Goal: Task Accomplishment & Management: Use online tool/utility

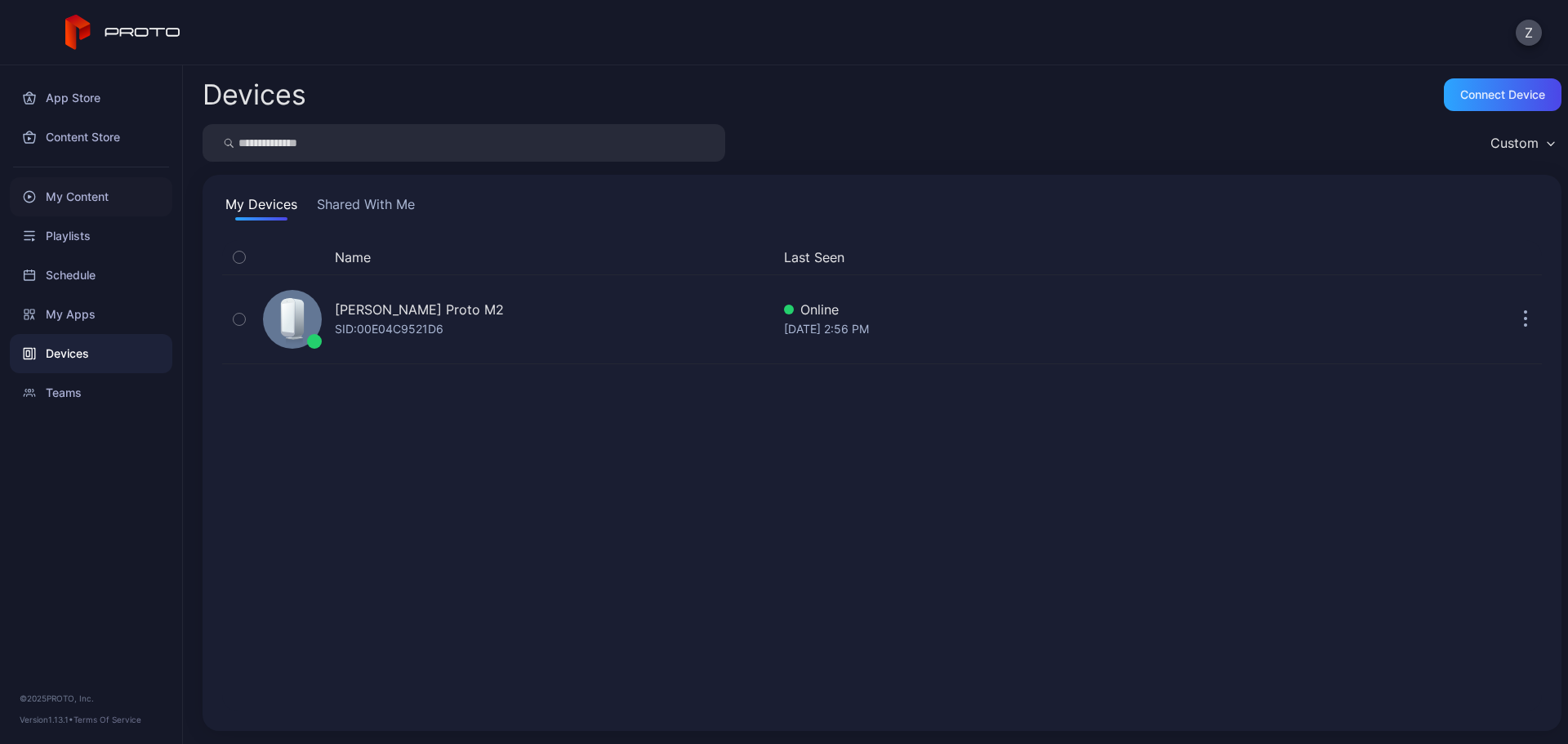
click at [103, 209] on div "My Content" at bounding box center [91, 196] width 162 height 39
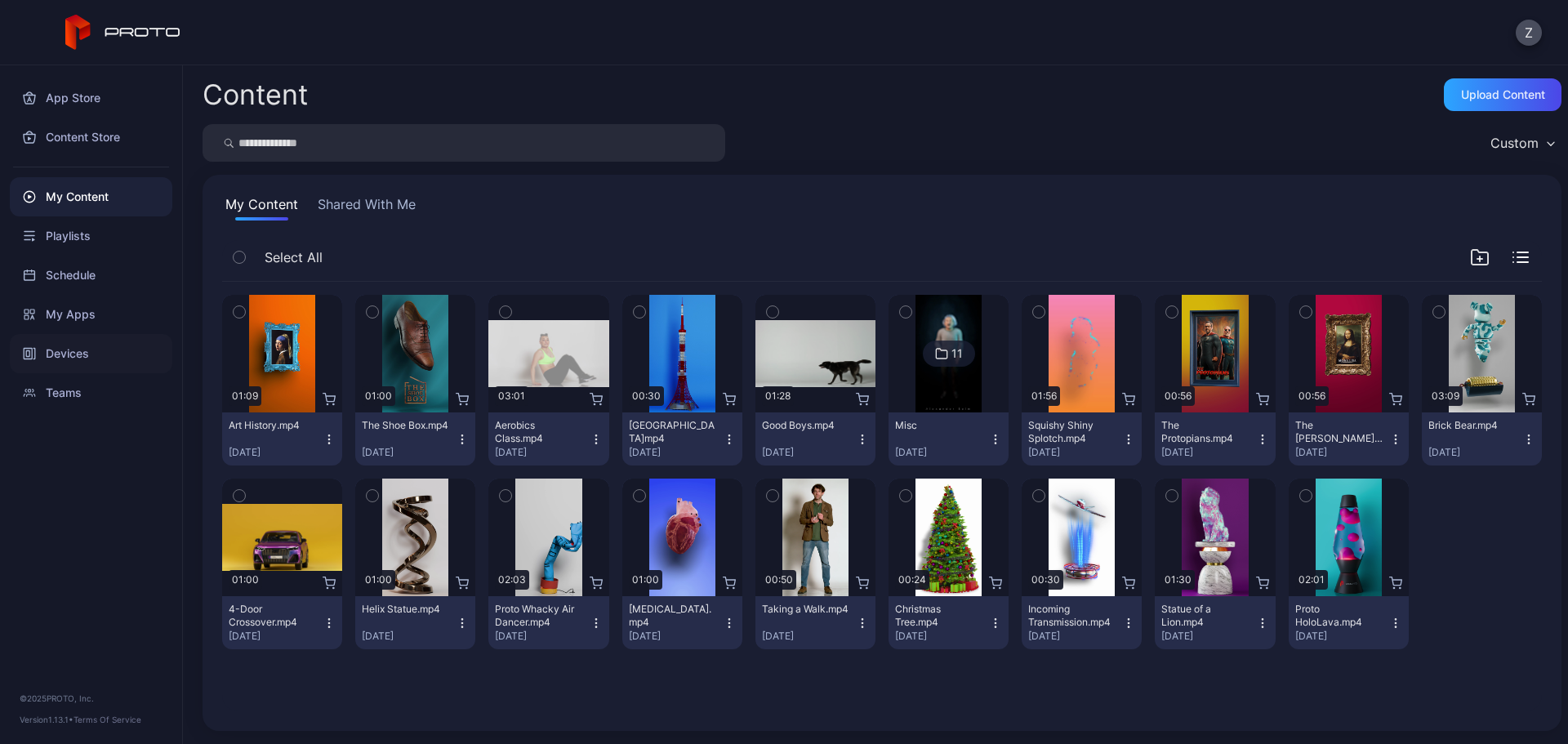
click at [118, 343] on div "Devices" at bounding box center [91, 353] width 162 height 39
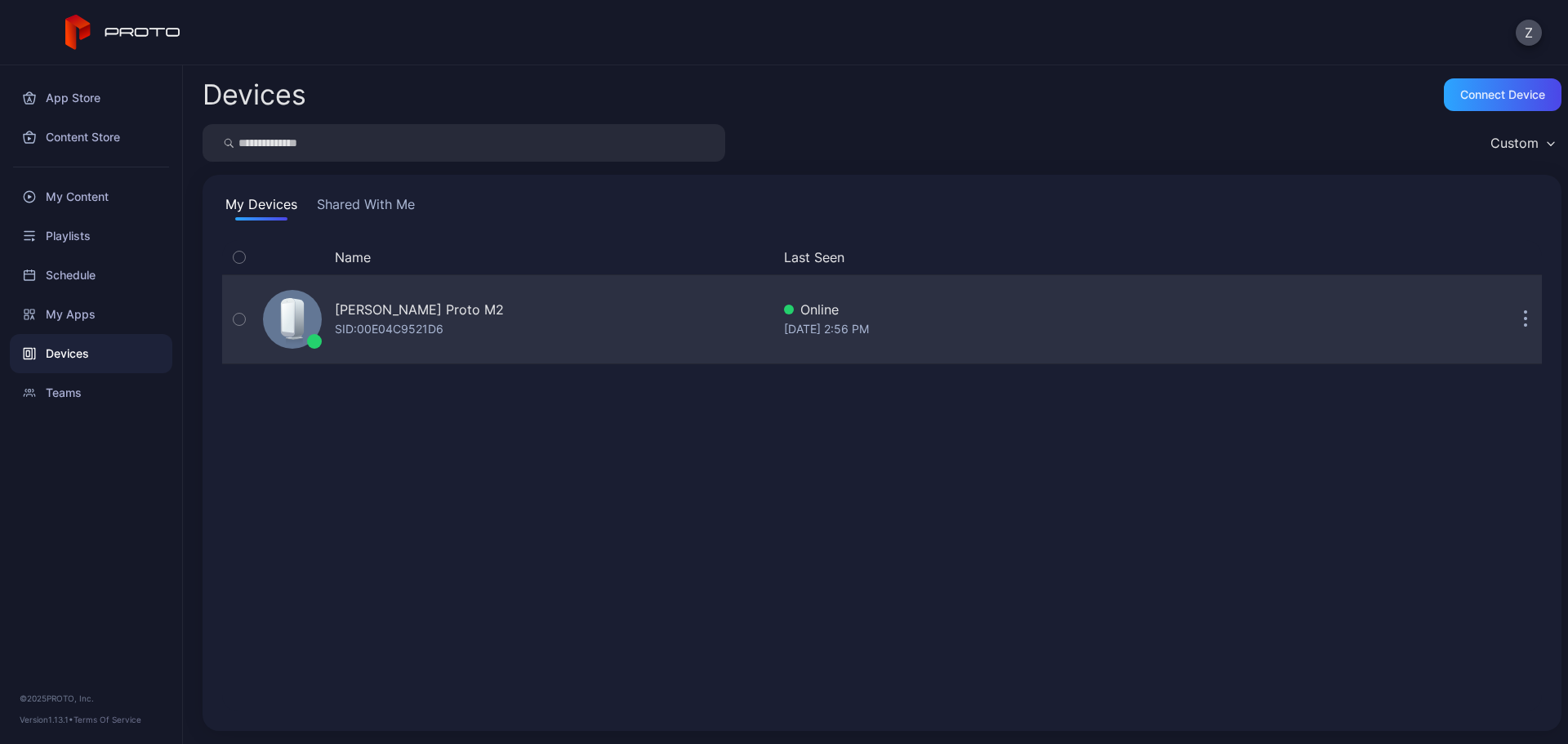
click at [451, 336] on div "[PERSON_NAME] Proto M2 SID: 00E04C9521D6" at bounding box center [419, 319] width 169 height 39
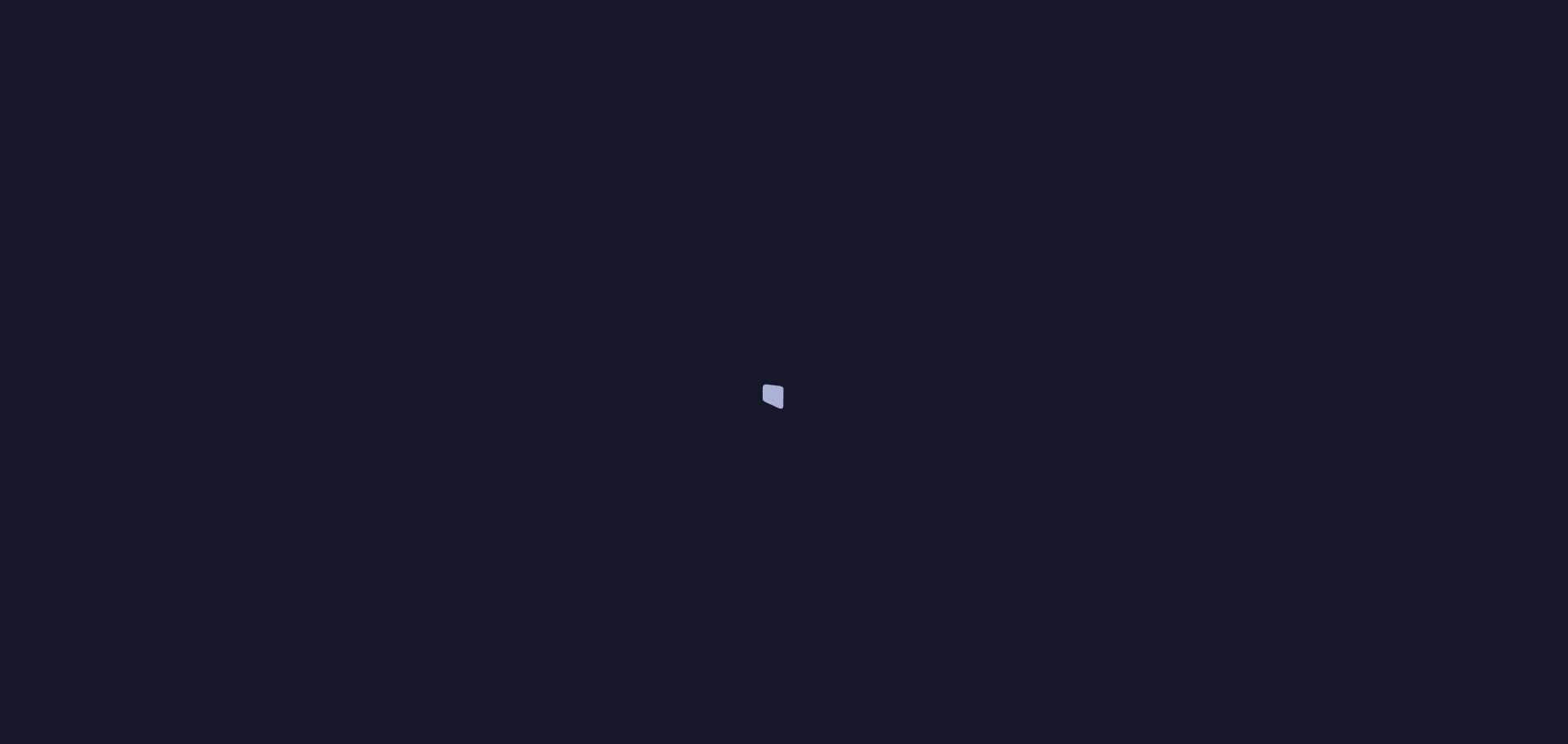
click at [451, 336] on div at bounding box center [784, 372] width 1568 height 744
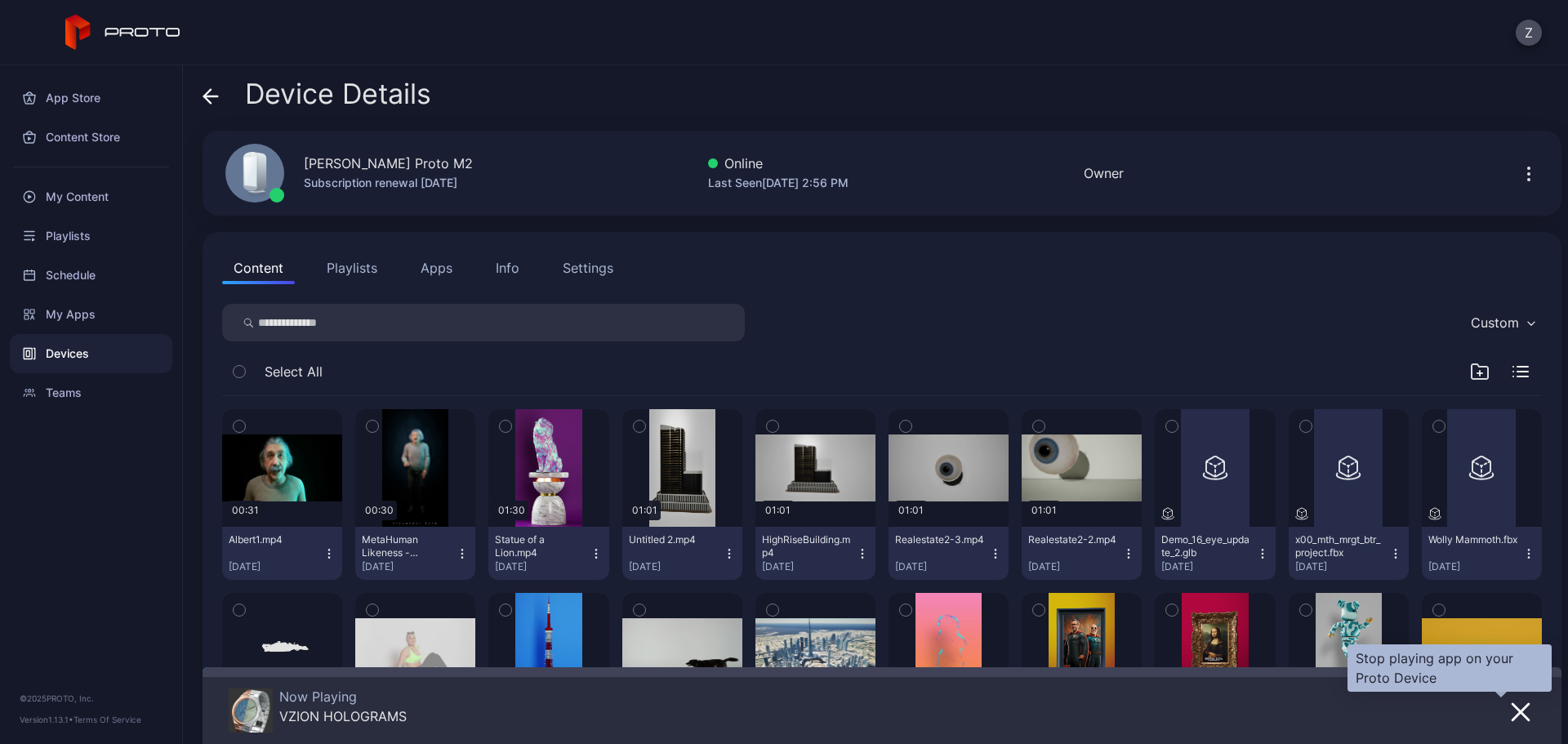
click at [1511, 720] on icon "button" at bounding box center [1521, 712] width 20 height 20
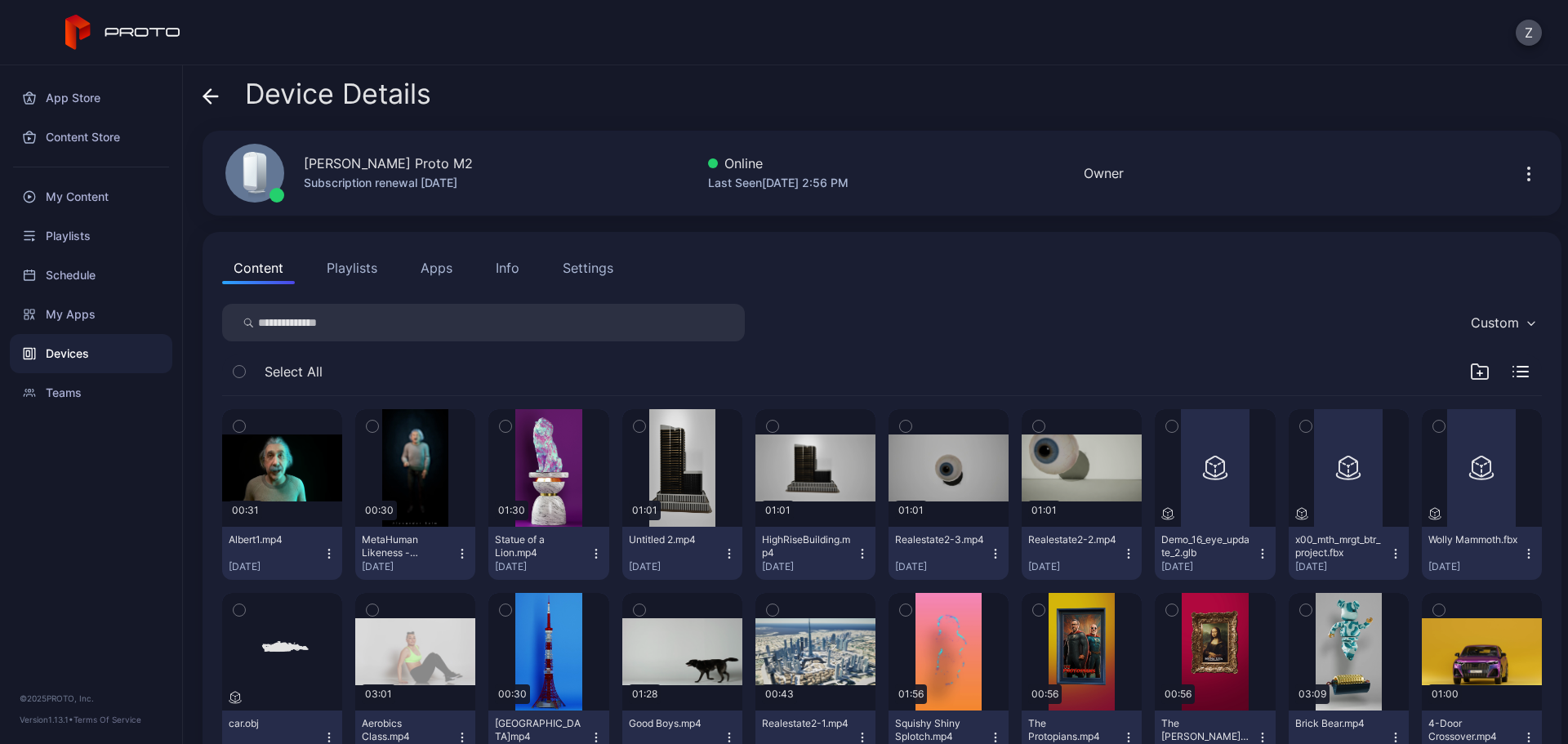
click at [430, 274] on button "Apps" at bounding box center [437, 268] width 55 height 32
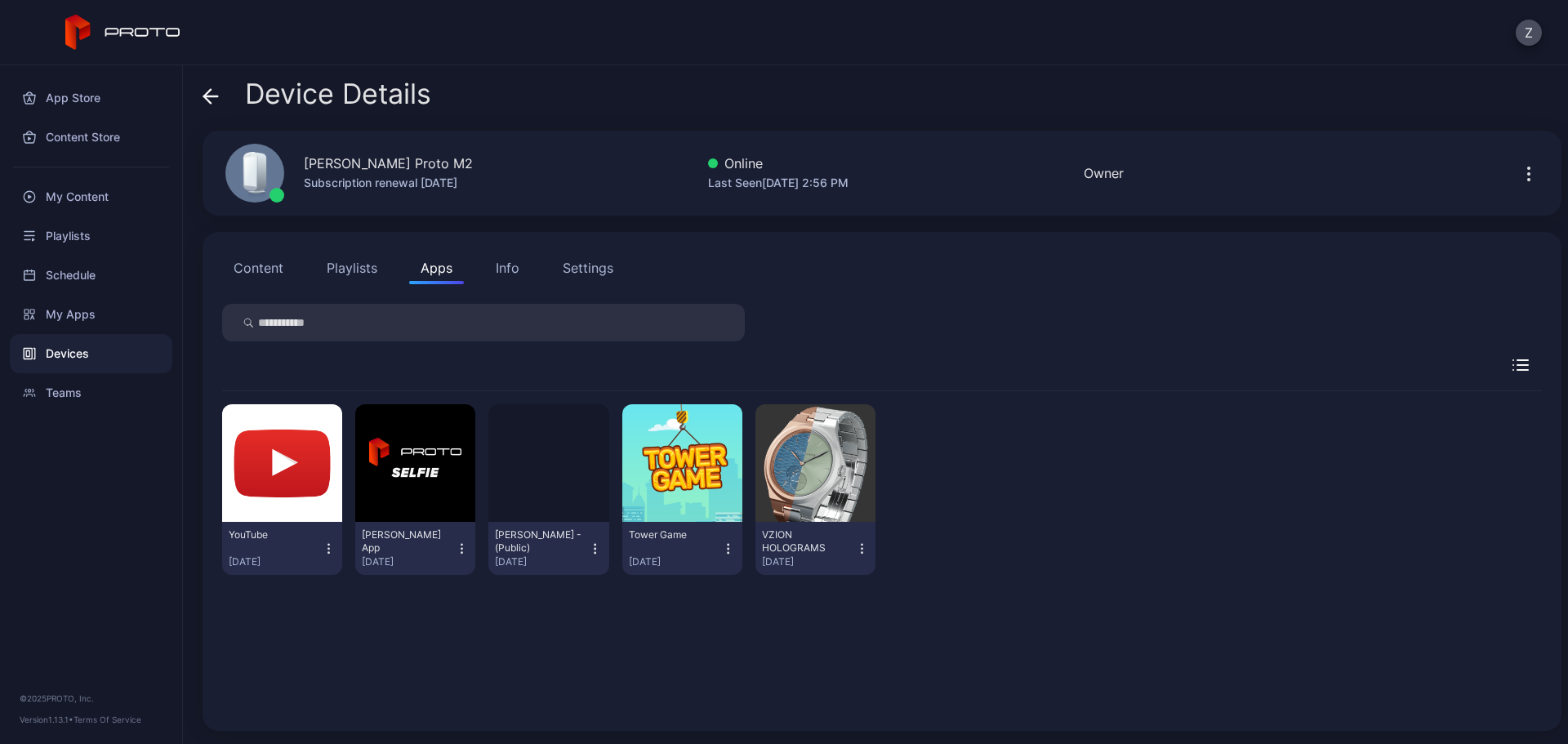
click at [855, 553] on icon "button" at bounding box center [862, 549] width 14 height 17
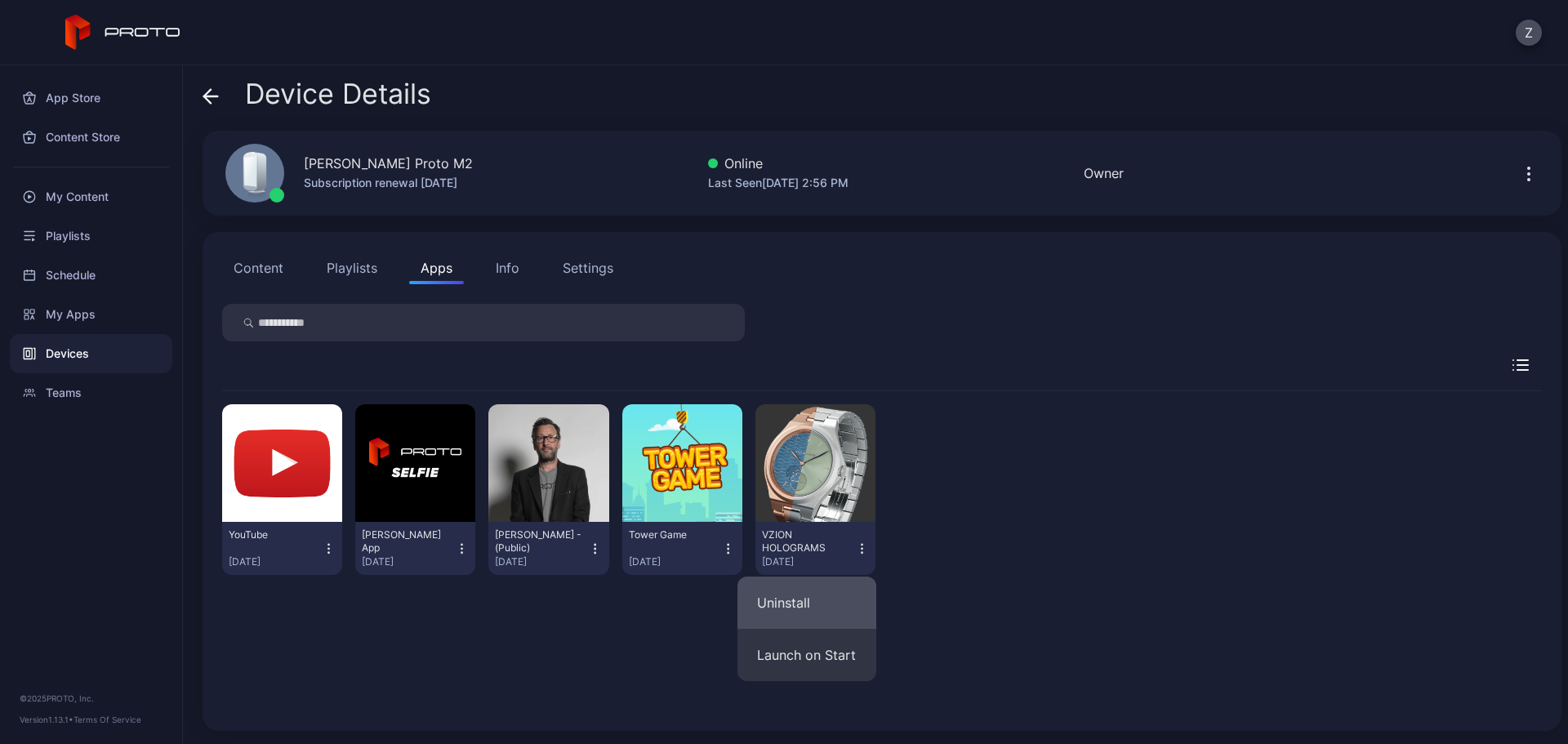
click at [843, 595] on button "Uninstall" at bounding box center [807, 602] width 139 height 53
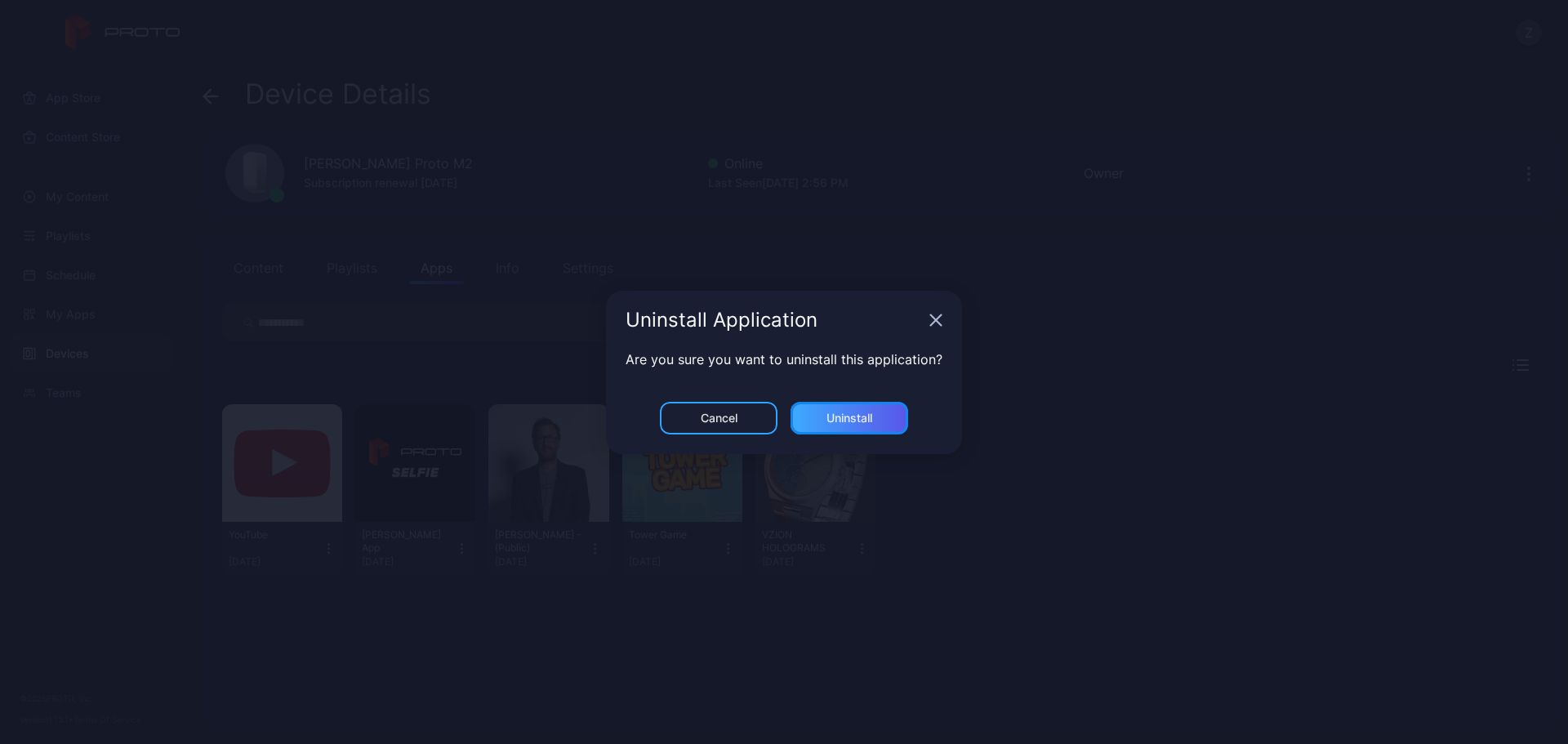
click at [857, 407] on div "Uninstall" at bounding box center [849, 417] width 117 height 32
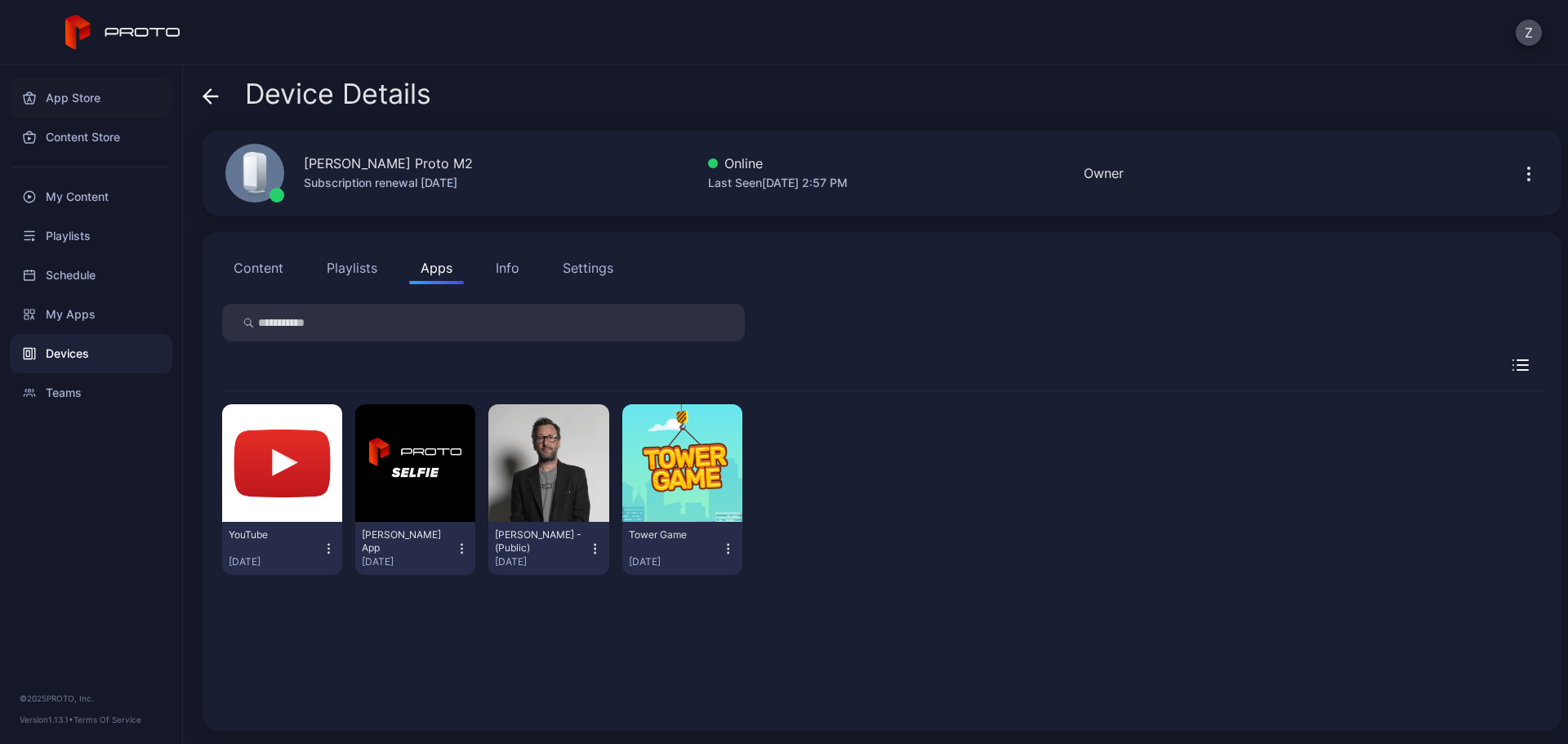
click at [109, 103] on div "App Store" at bounding box center [91, 98] width 162 height 39
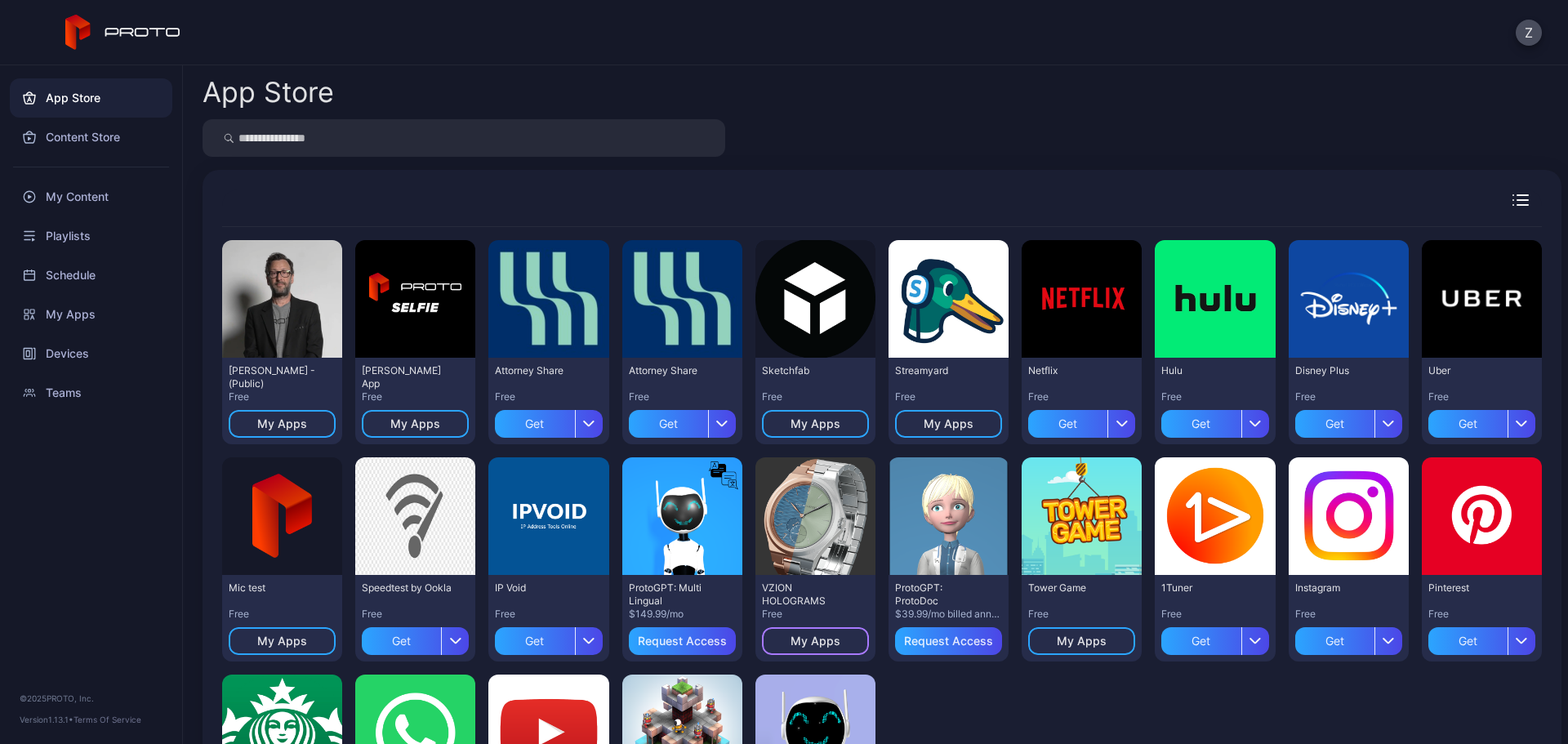
click at [823, 637] on div "My Apps" at bounding box center [815, 641] width 50 height 13
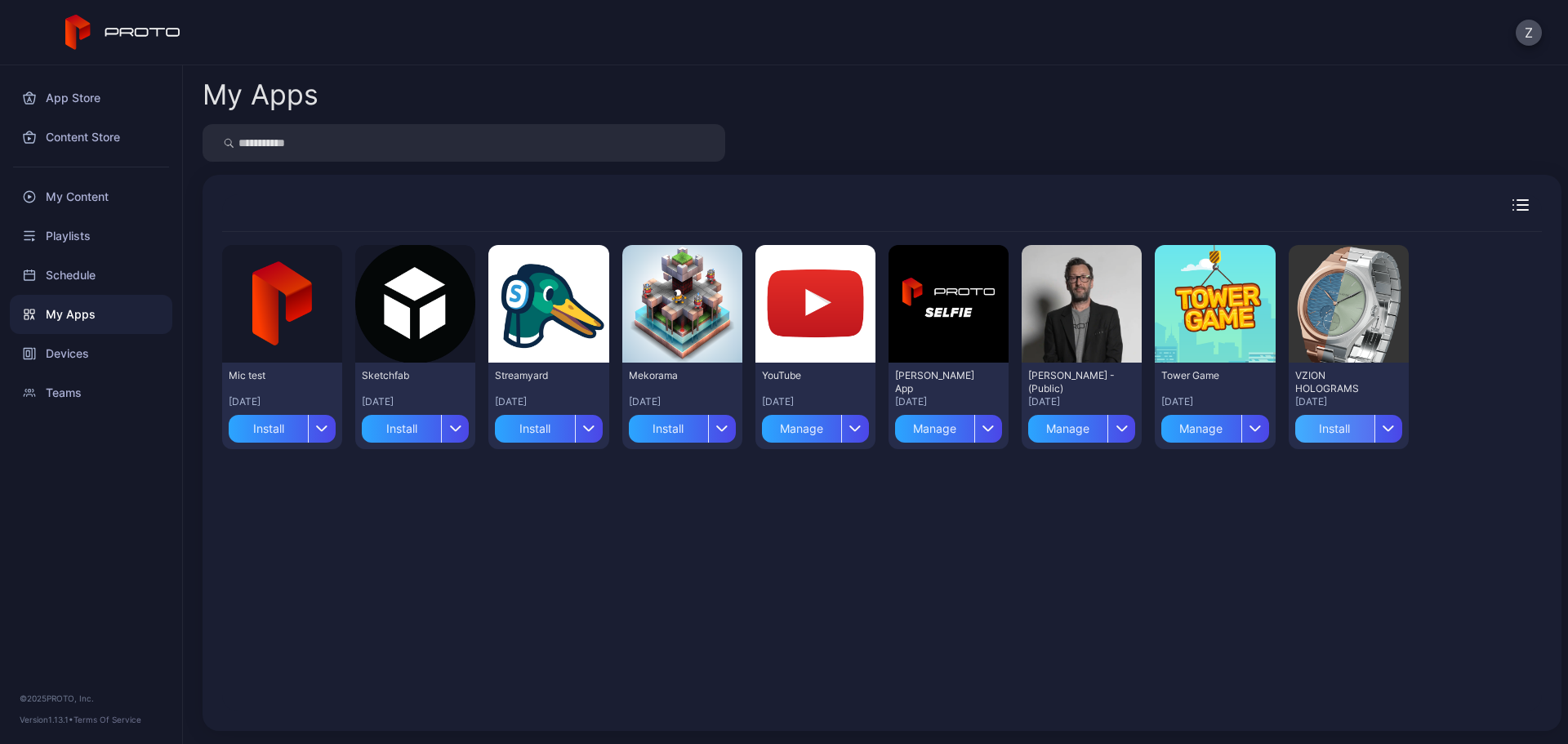
click at [1321, 430] on div "Install" at bounding box center [1335, 429] width 79 height 27
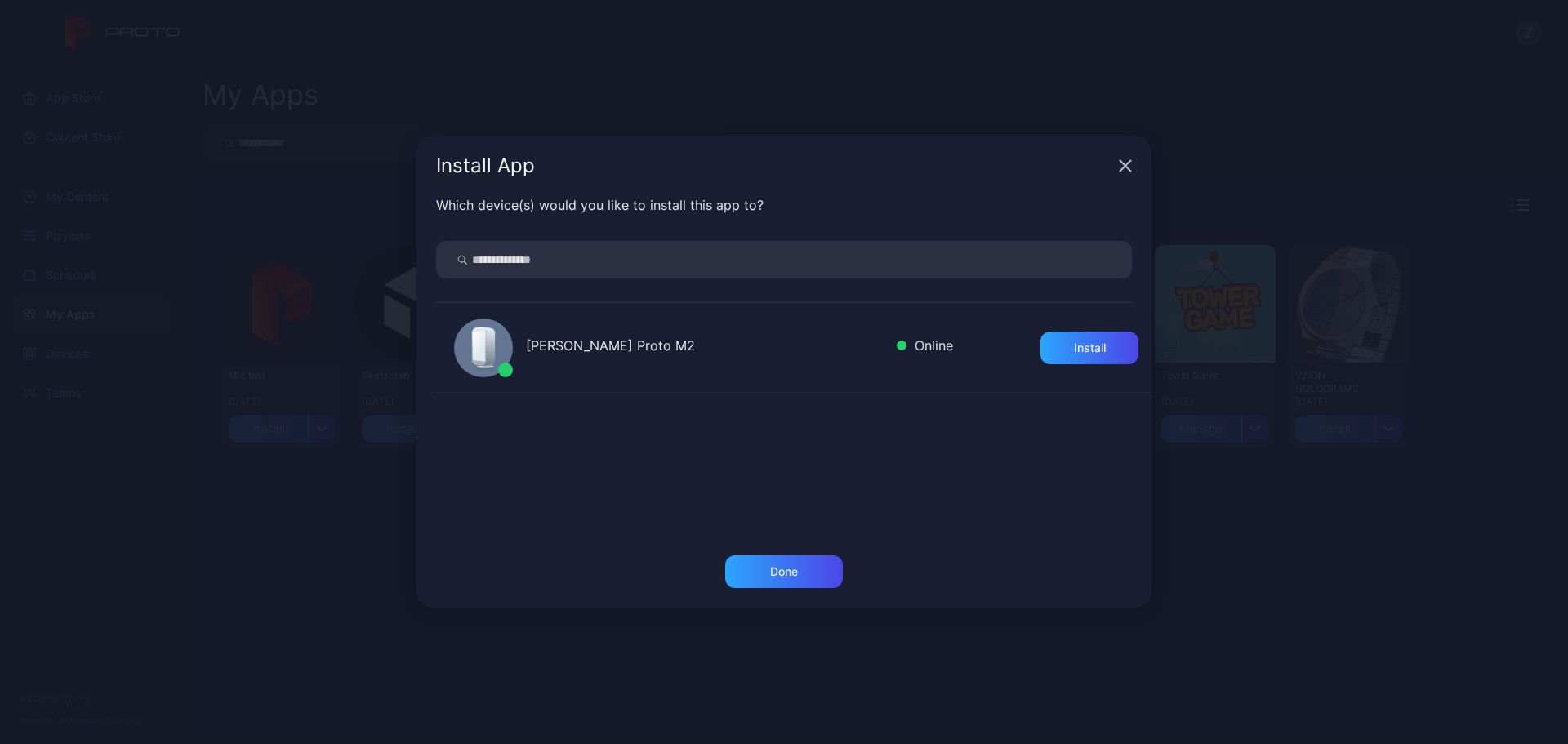
click at [675, 340] on div "[PERSON_NAME] Proto M2" at bounding box center [704, 348] width 358 height 23
click at [1082, 343] on div "Install" at bounding box center [1089, 347] width 32 height 13
click at [797, 580] on div "Done" at bounding box center [784, 571] width 117 height 32
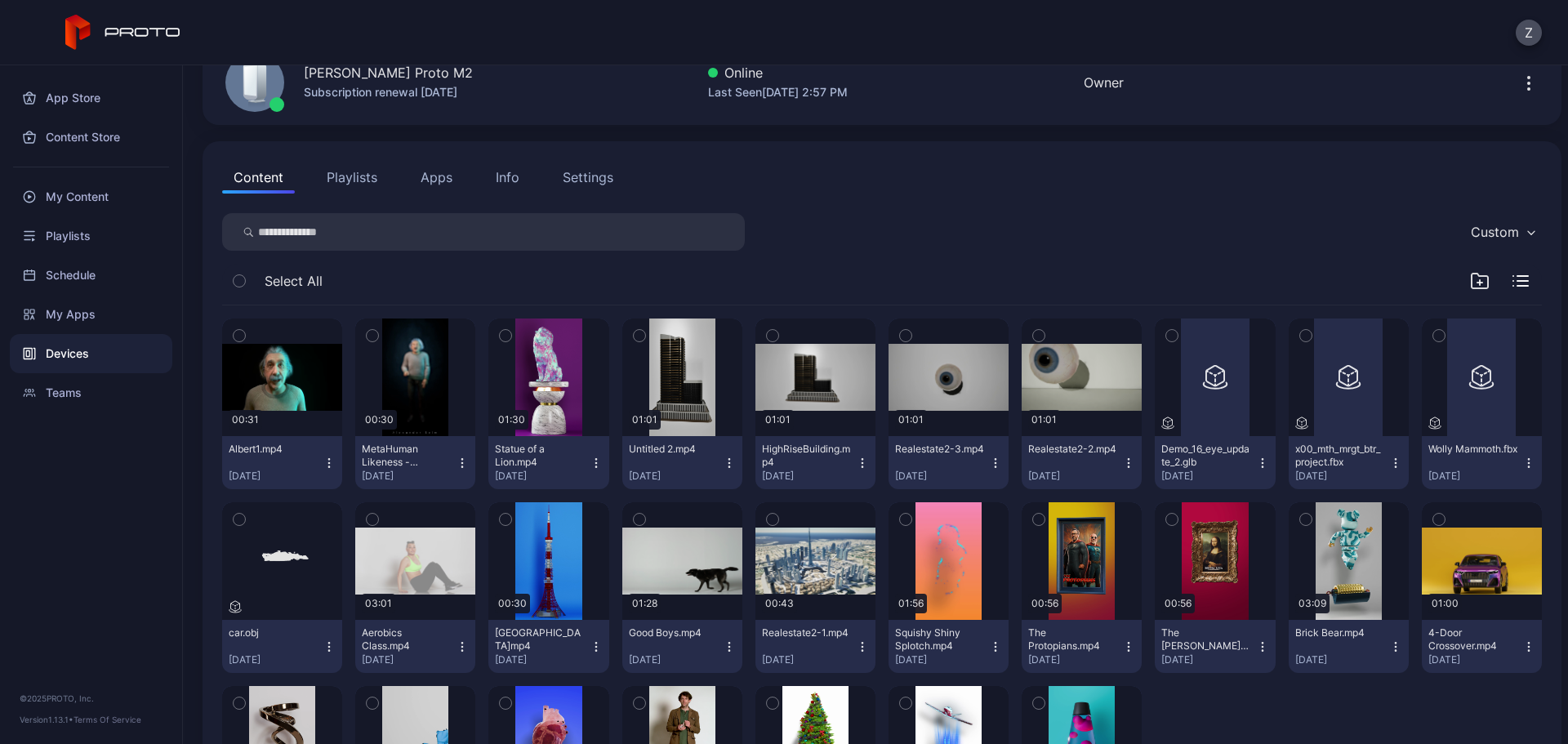
scroll to position [163, 0]
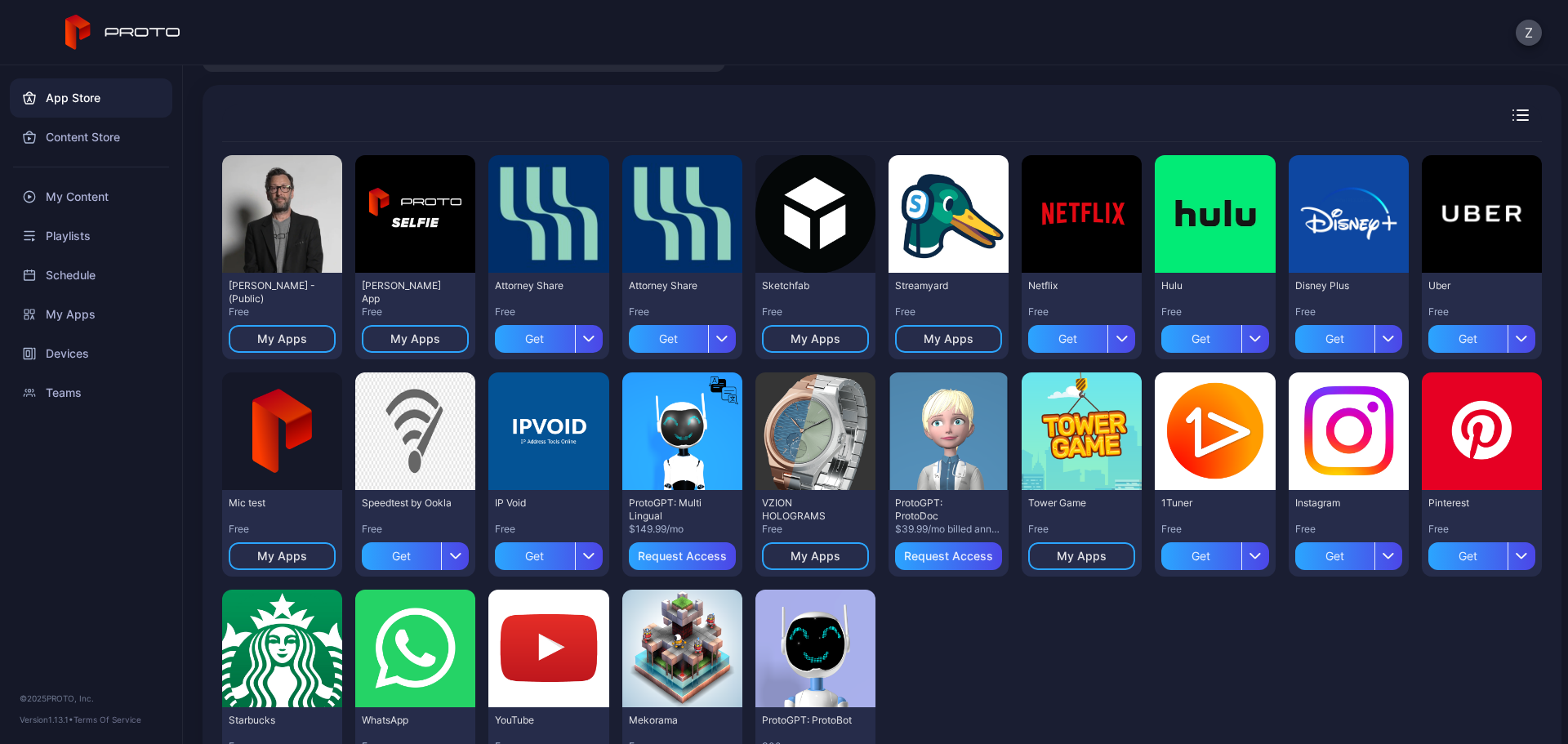
scroll to position [163, 0]
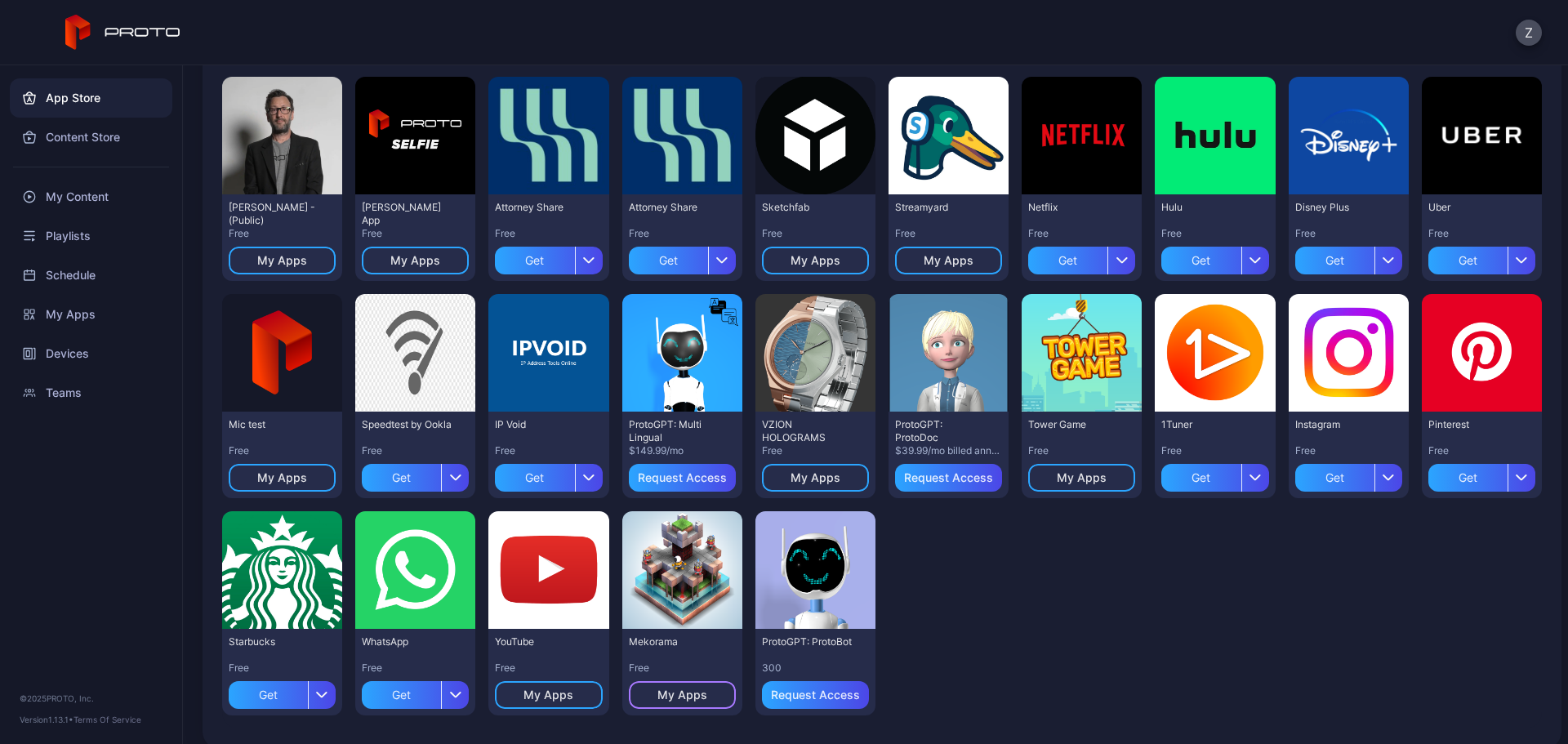
click at [694, 702] on div "My Apps" at bounding box center [683, 694] width 107 height 27
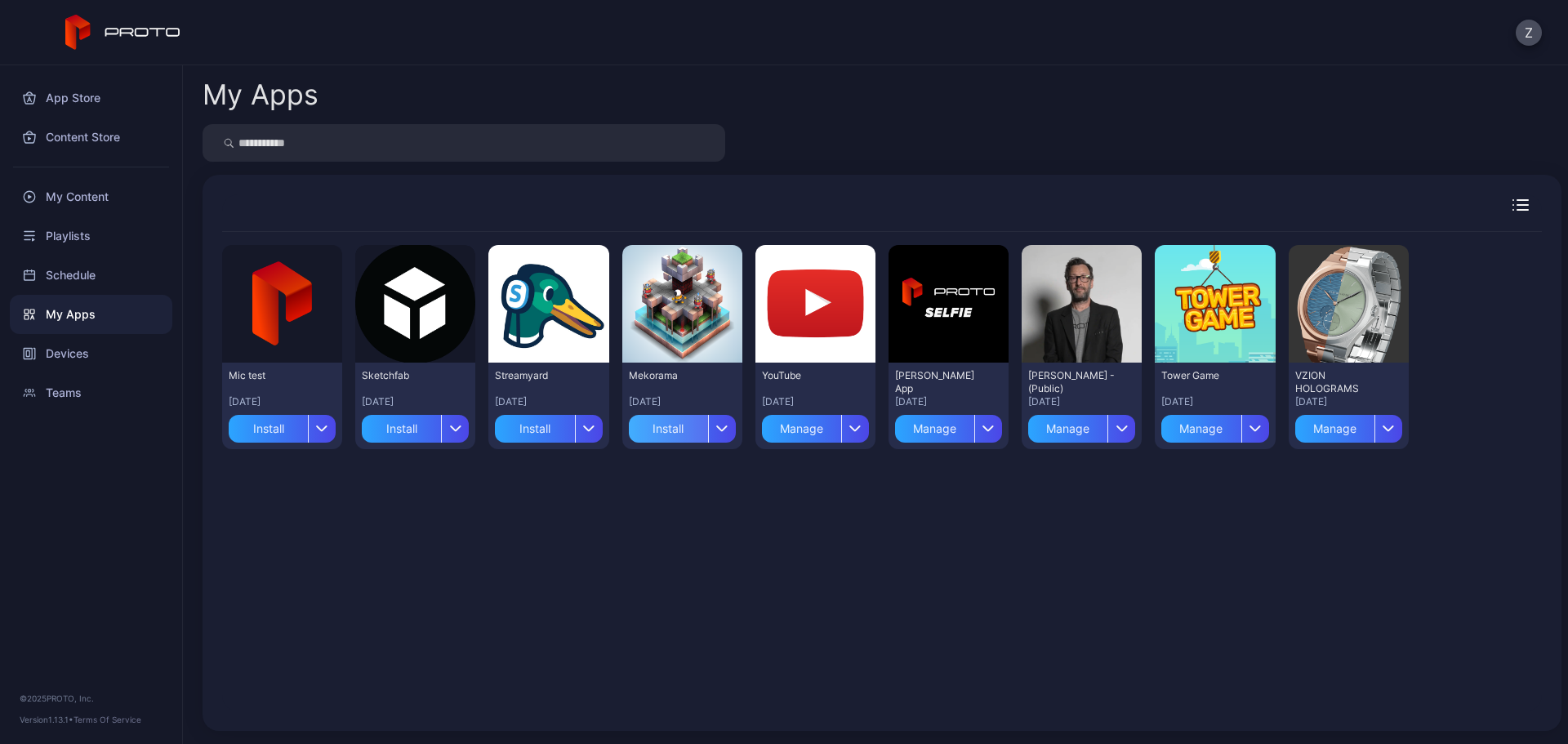
click at [675, 433] on div "Install" at bounding box center [668, 429] width 79 height 27
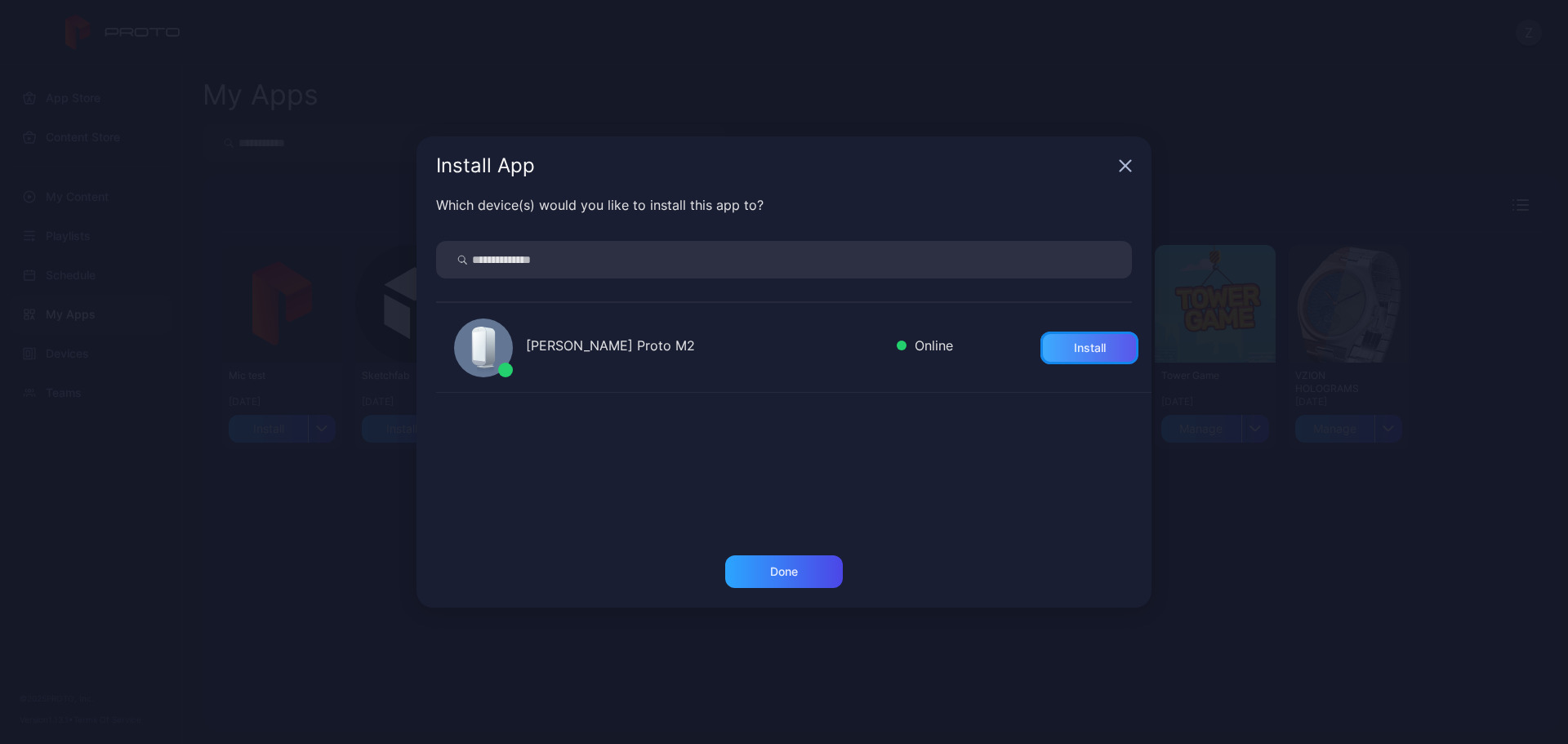
click at [1074, 347] on div "Install" at bounding box center [1089, 347] width 32 height 13
click at [802, 568] on div "Done" at bounding box center [784, 571] width 117 height 32
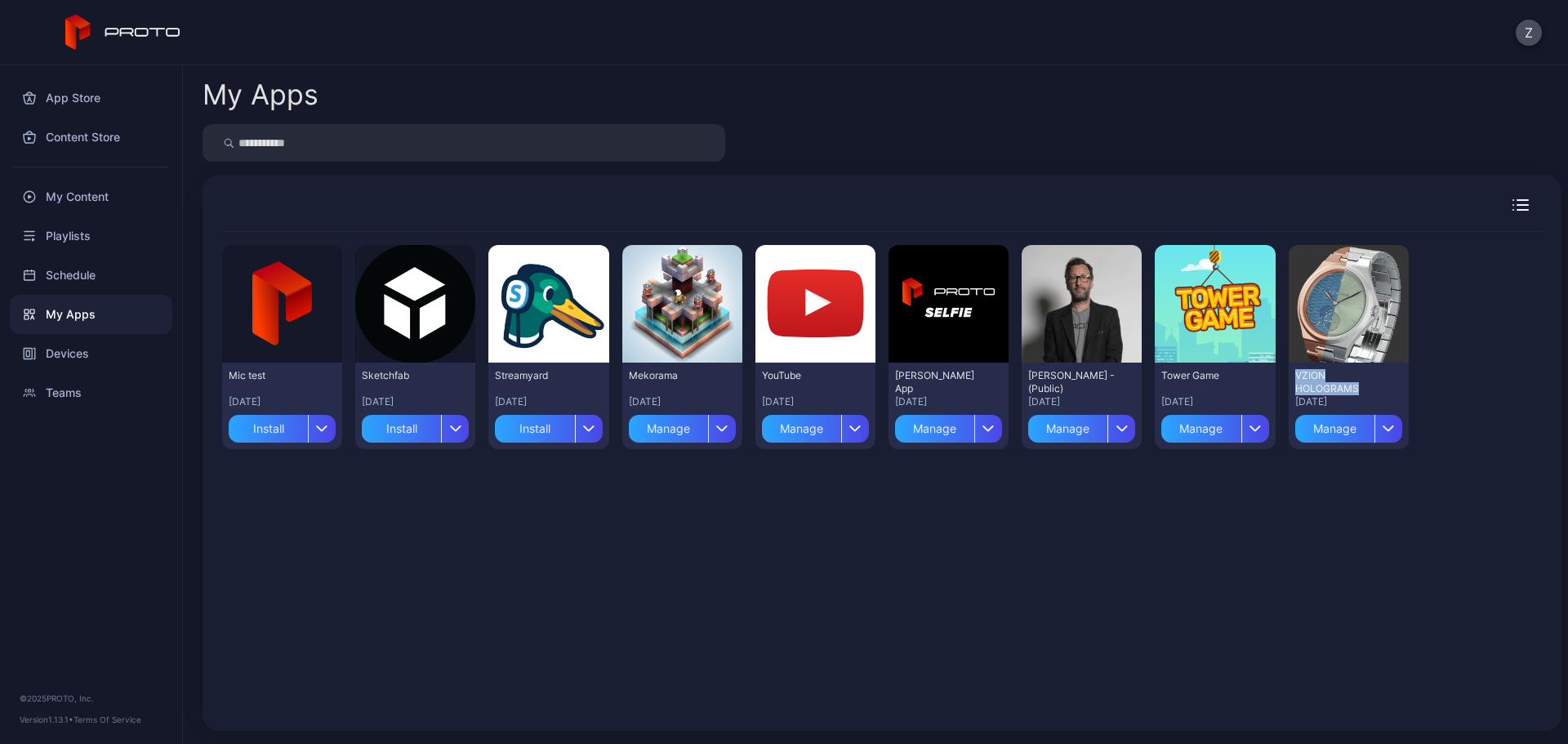
drag, startPoint x: 1343, startPoint y: 383, endPoint x: 1279, endPoint y: 376, distance: 64.4
click at [1295, 376] on div "VZION HOLOGRAMS" at bounding box center [1340, 382] width 90 height 26
copy div "VZION HOLOGRAMS"
click at [1326, 328] on div "Preview" at bounding box center [1348, 304] width 120 height 117
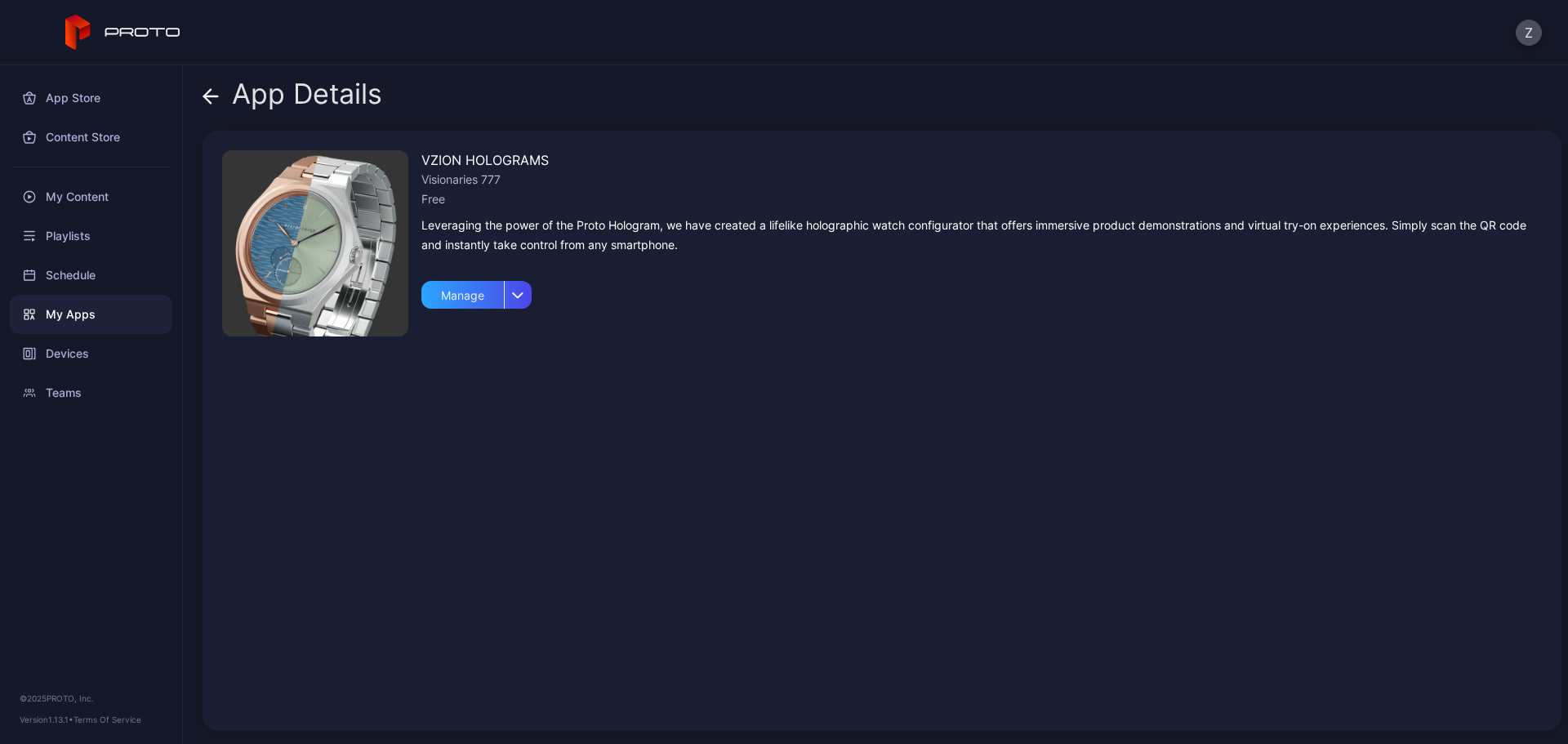
click at [485, 180] on div "Visionaries 777" at bounding box center [981, 180] width 1121 height 20
copy div "Visionaries 777"
